Goal: Task Accomplishment & Management: Use online tool/utility

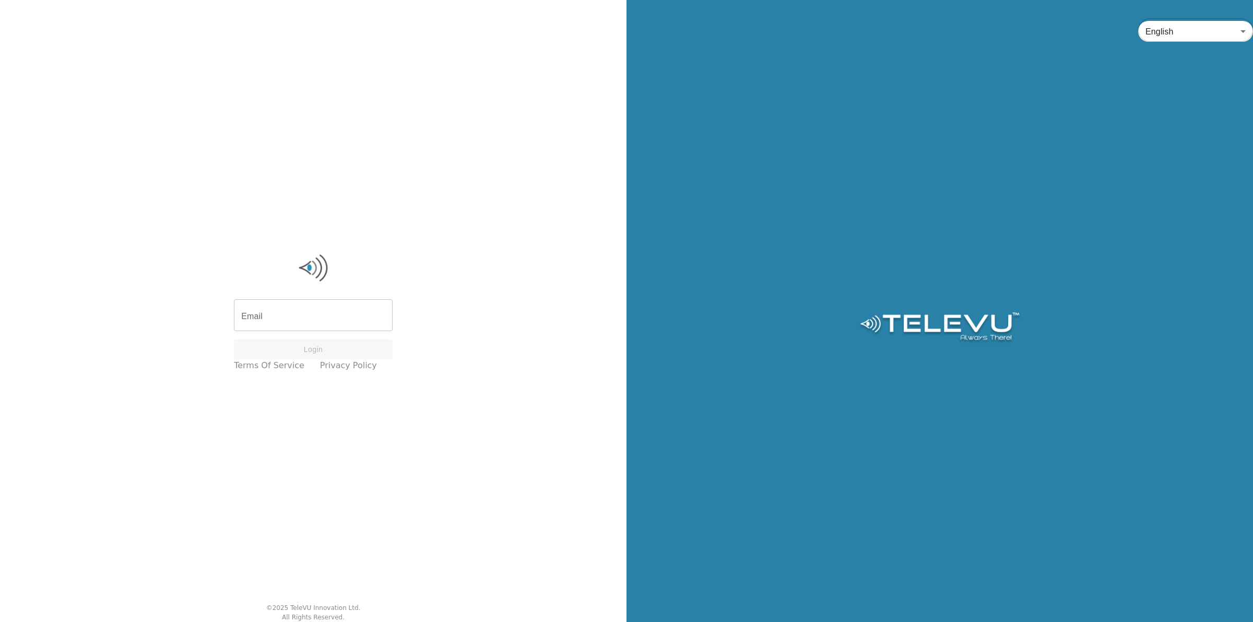
click at [278, 318] on input "Email" at bounding box center [313, 316] width 159 height 29
click at [269, 311] on input "Email" at bounding box center [313, 316] width 159 height 29
type input "[PERSON_NAME][EMAIL_ADDRESS][PERSON_NAME][DOMAIN_NAME]"
click at [334, 348] on button "Login" at bounding box center [313, 349] width 159 height 20
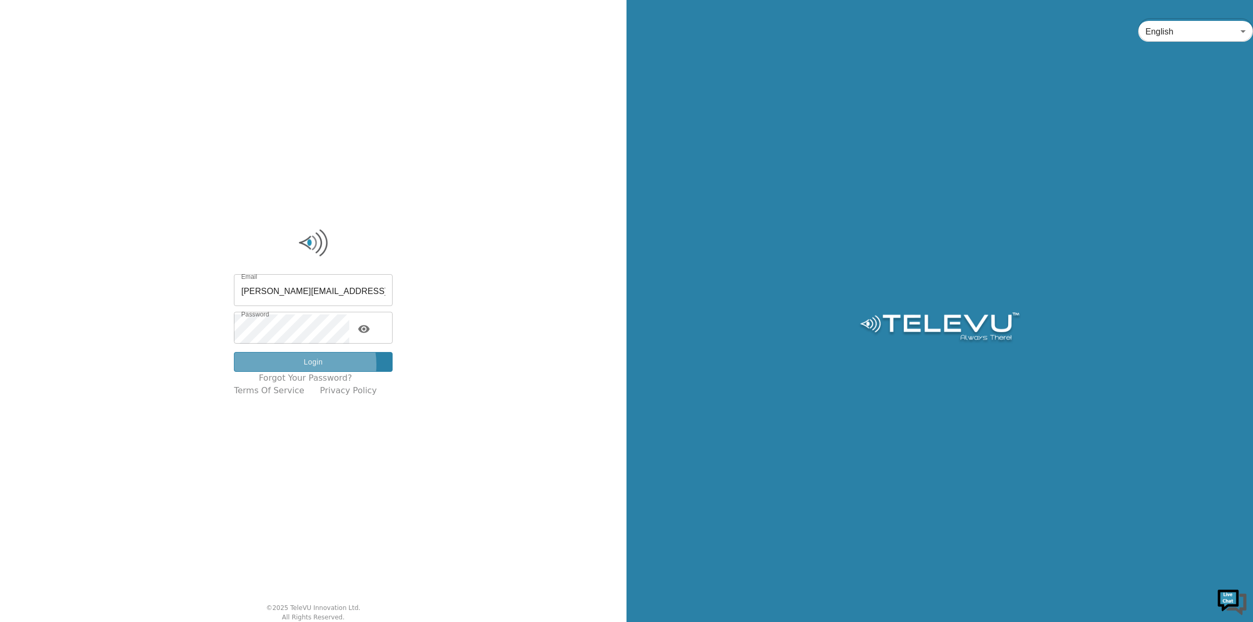
click at [304, 364] on button "Login" at bounding box center [313, 362] width 159 height 20
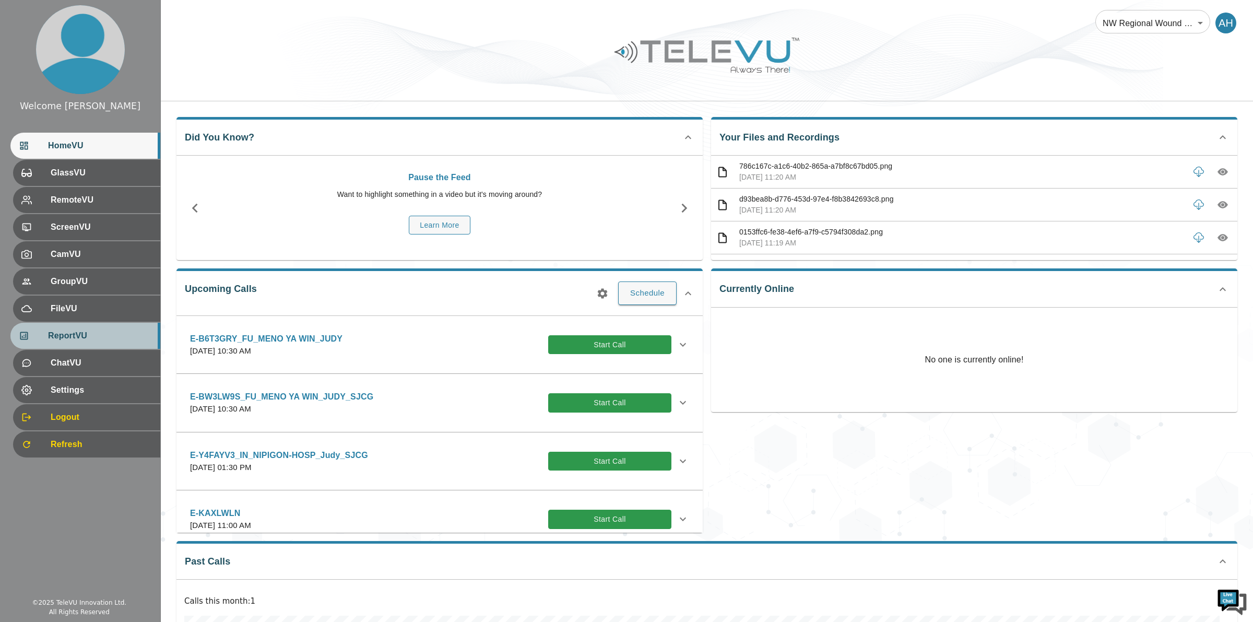
click at [97, 330] on span "ReportVU" at bounding box center [100, 335] width 104 height 13
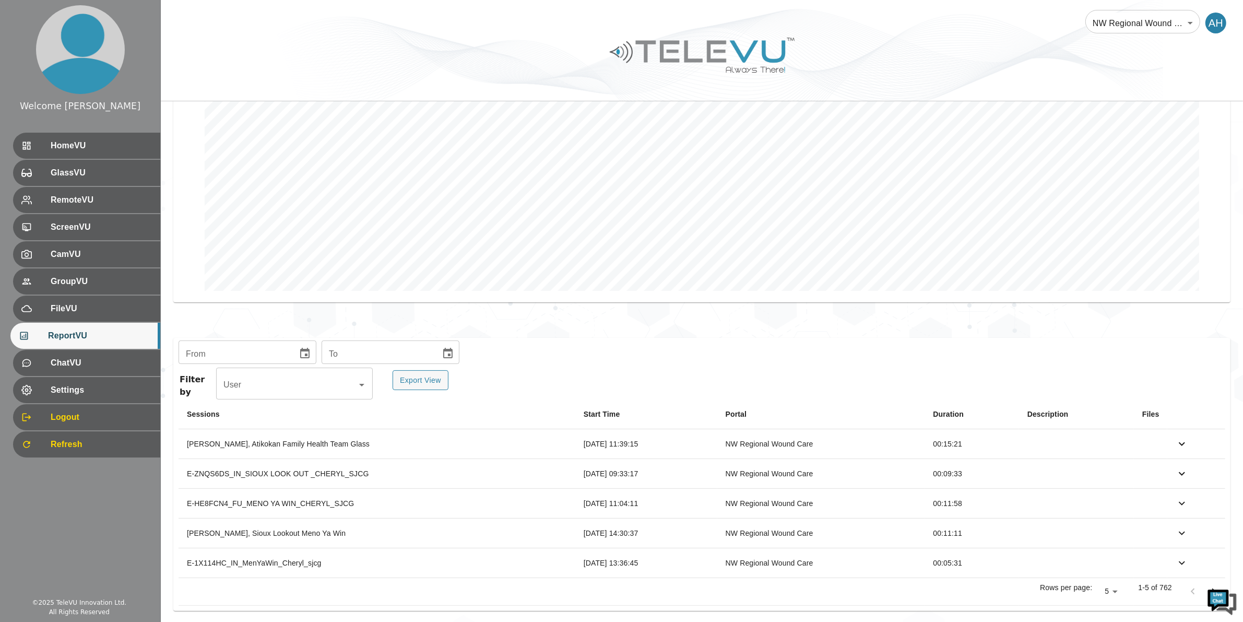
scroll to position [150, 0]
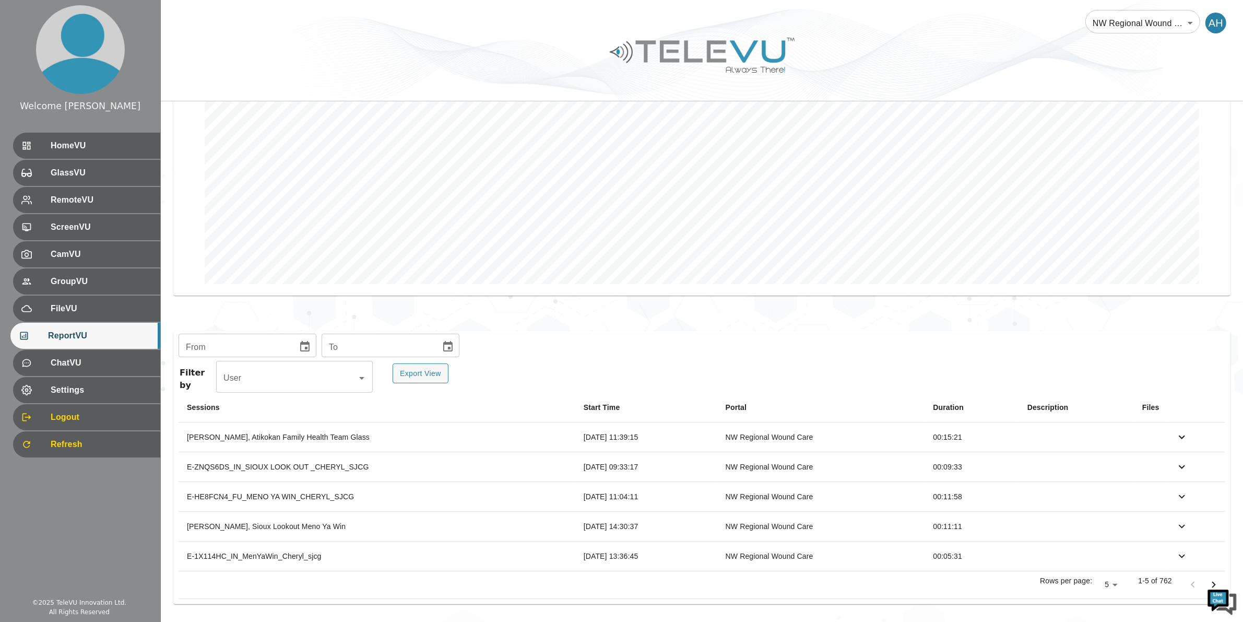
click at [302, 348] on icon "Choose date" at bounding box center [305, 346] width 13 height 13
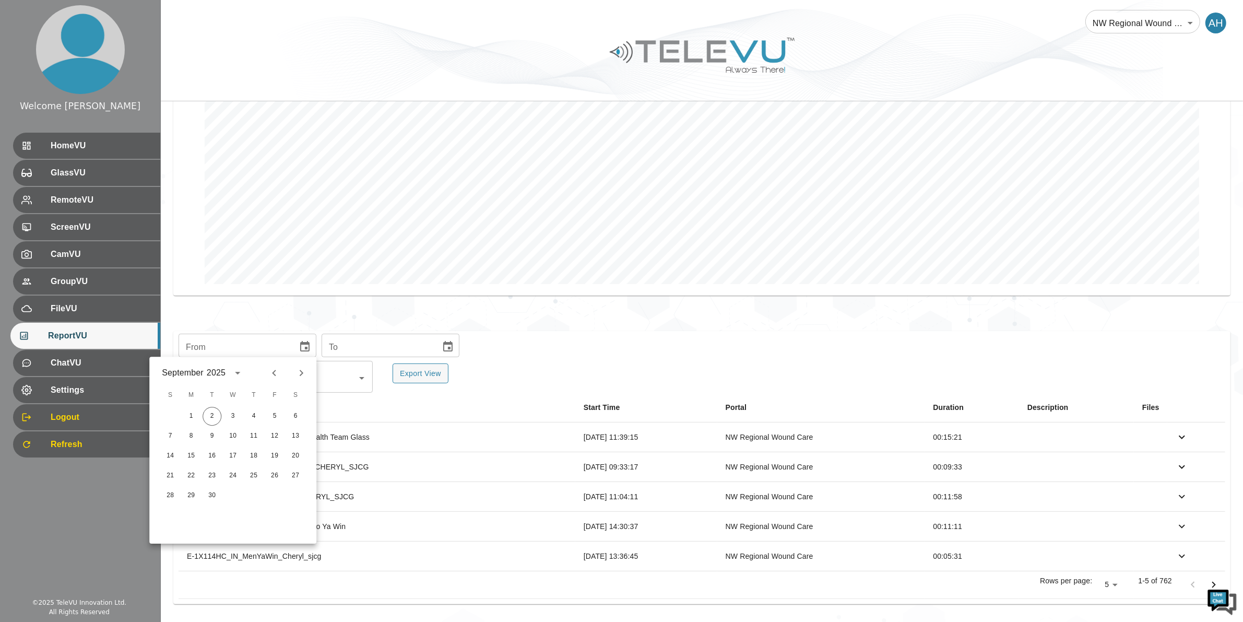
click at [275, 371] on icon "Previous month" at bounding box center [274, 372] width 13 height 13
click at [272, 412] on button "1" at bounding box center [274, 416] width 19 height 19
type input "[DATE]"
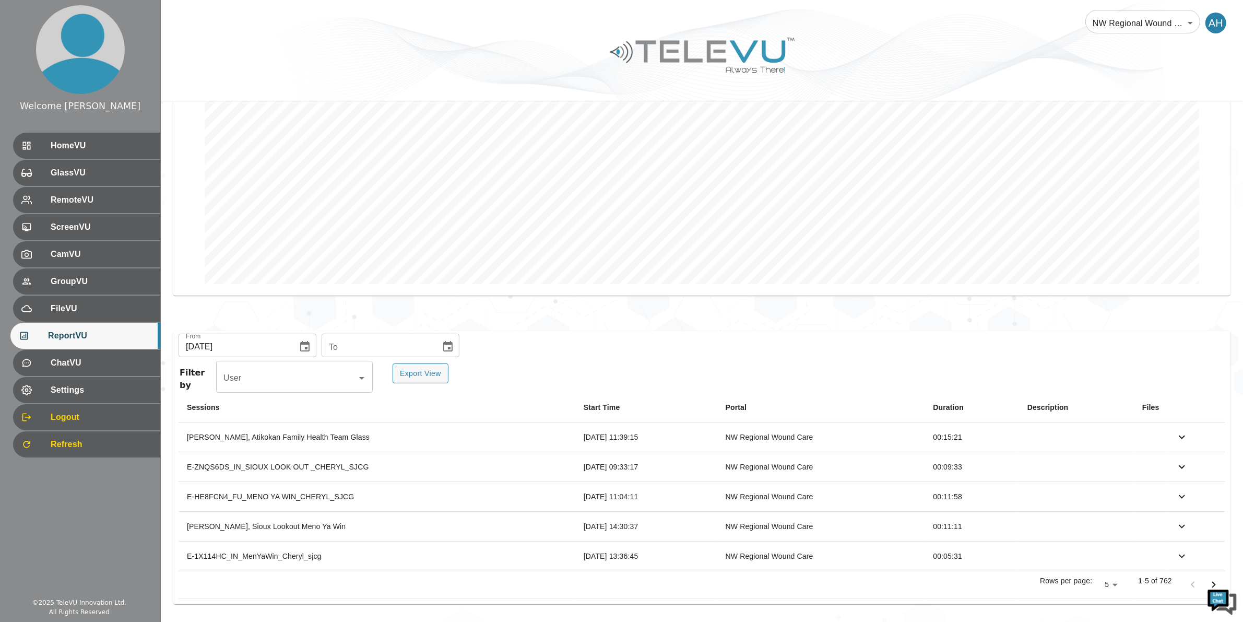
click at [447, 342] on icon "Choose date" at bounding box center [448, 346] width 13 height 13
click at [411, 372] on icon "Previous month" at bounding box center [414, 372] width 13 height 13
click at [306, 513] on button "31" at bounding box center [310, 515] width 19 height 19
type input "[DATE]"
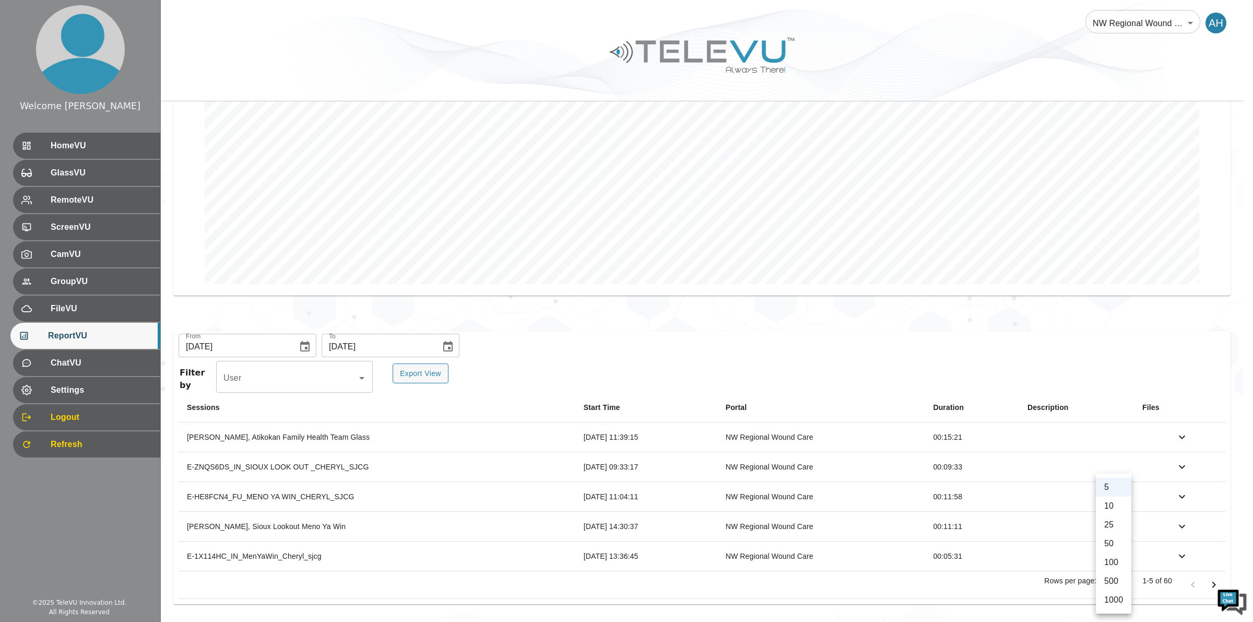
click at [1118, 582] on body "Welcome [PERSON_NAME] HomeVU GlassVU RemoteVU ScreenVU CamVU GroupVU FileVU Rep…" at bounding box center [626, 236] width 1253 height 772
click at [1114, 579] on li "500" at bounding box center [1113, 581] width 35 height 19
type input "500"
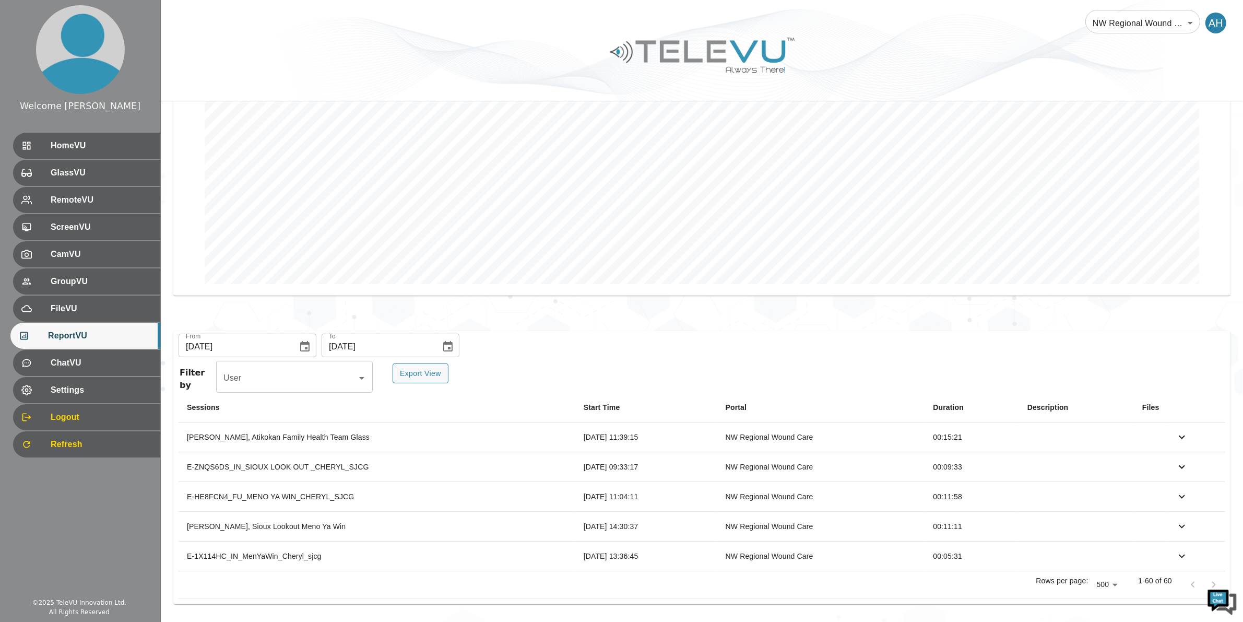
click at [663, 362] on div "From [DATE] From To [DATE] To Filter by User User Export View Sessions Start Ti…" at bounding box center [701, 467] width 1057 height 273
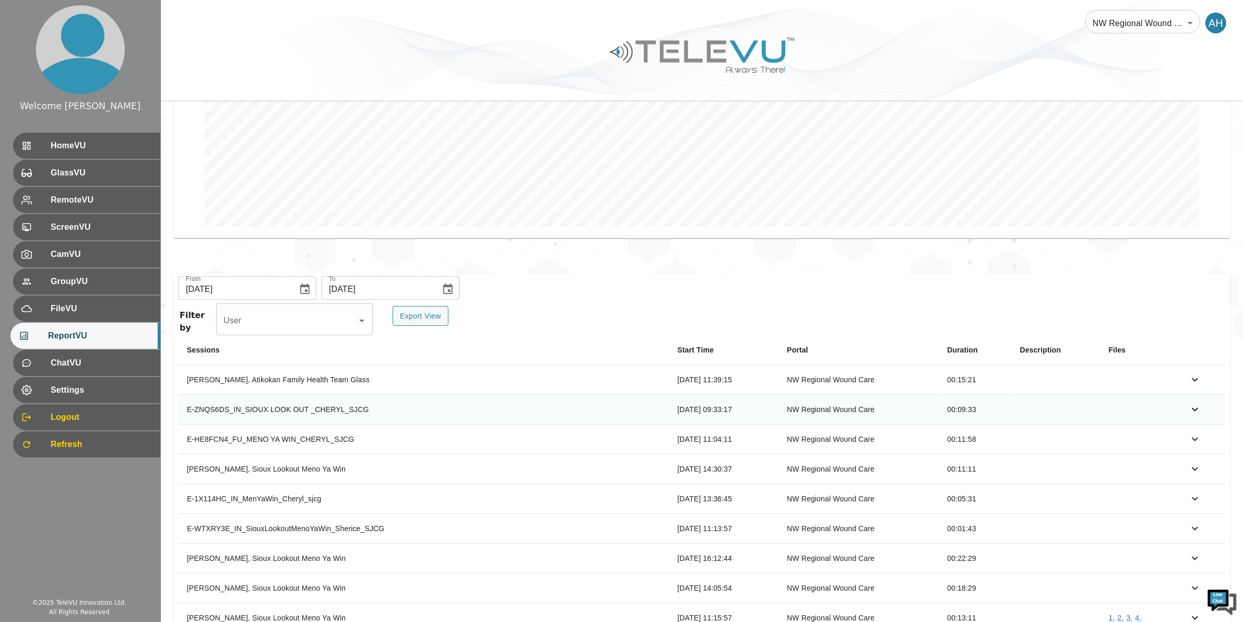
scroll to position [0, 0]
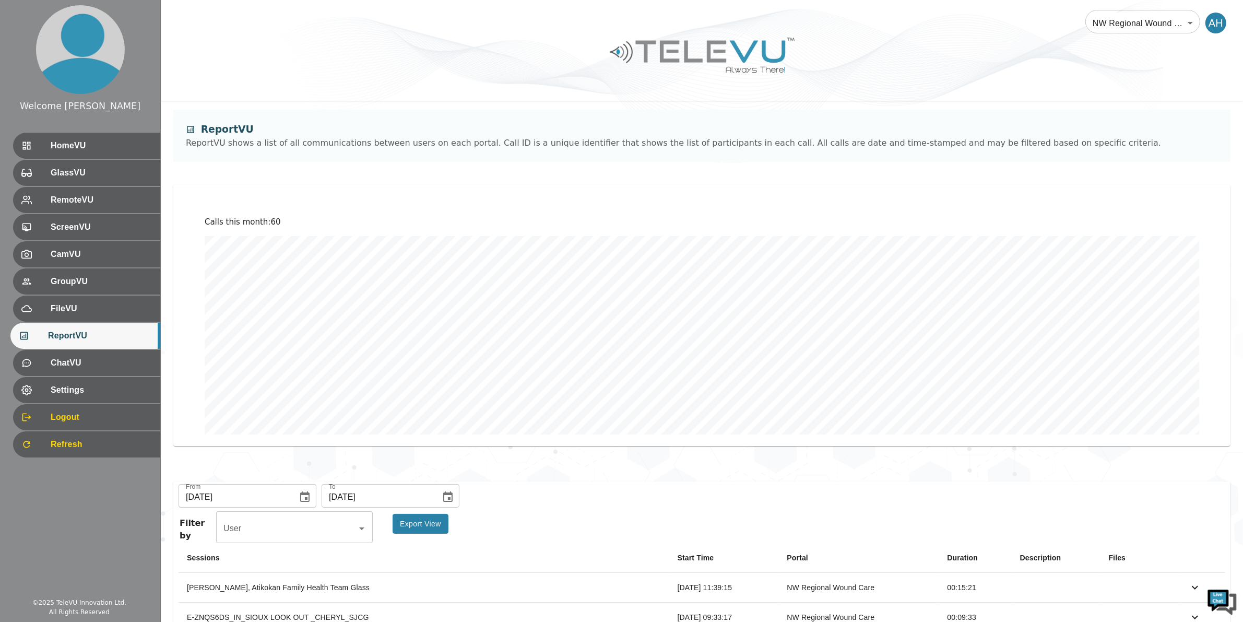
click at [434, 526] on button "Export View" at bounding box center [421, 524] width 56 height 20
